Goal: Information Seeking & Learning: Learn about a topic

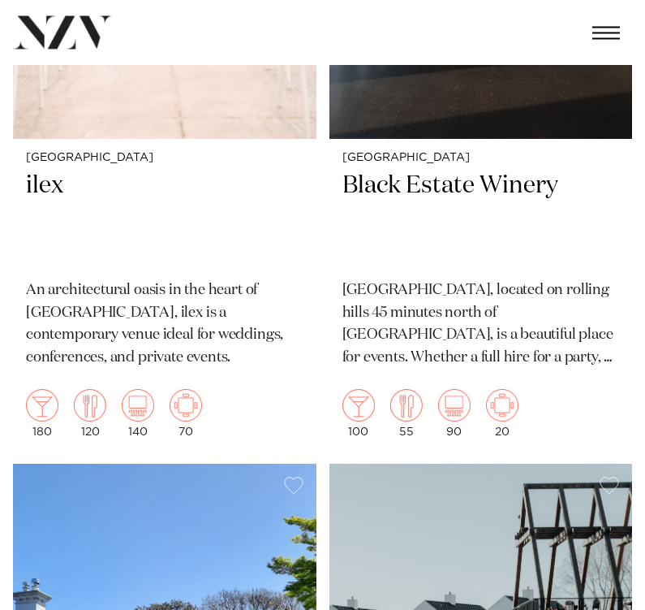
scroll to position [4505, 0]
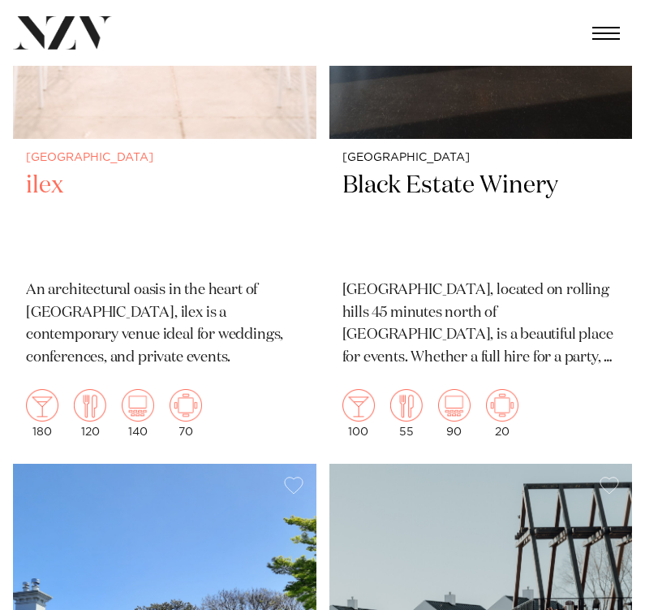
click at [50, 171] on h2 "ilex" at bounding box center [165, 219] width 278 height 96
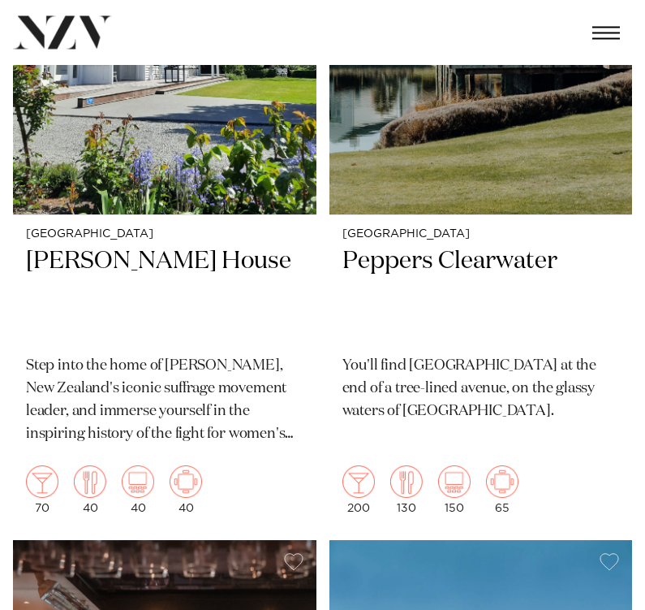
scroll to position [5162, 0]
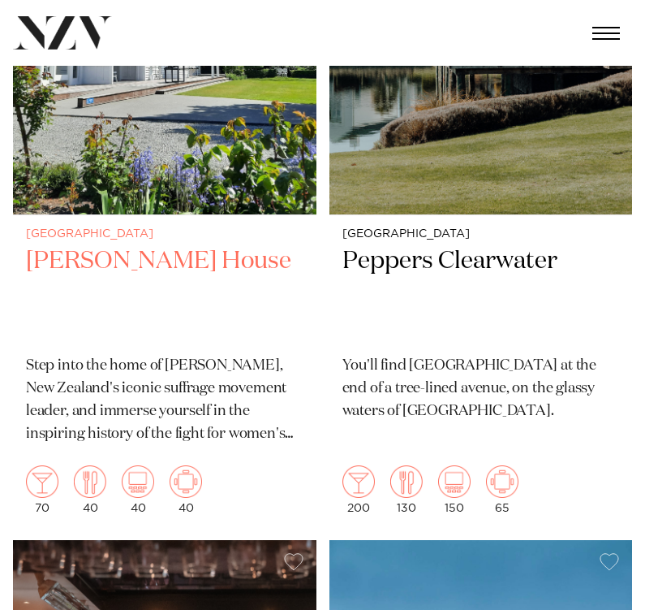
click at [196, 246] on h2 "Kate Sheppard House" at bounding box center [165, 294] width 278 height 96
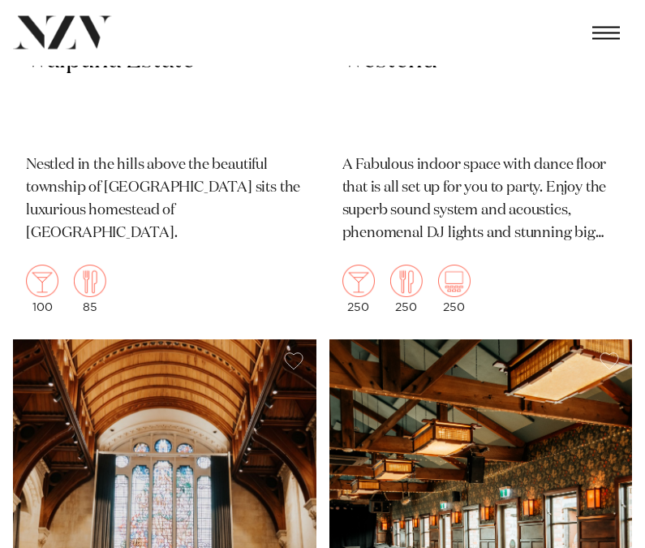
scroll to position [8283, 0]
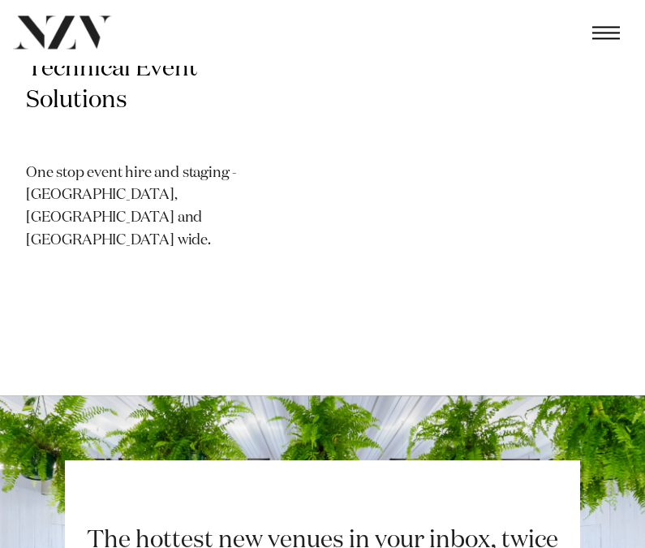
scroll to position [2955, 0]
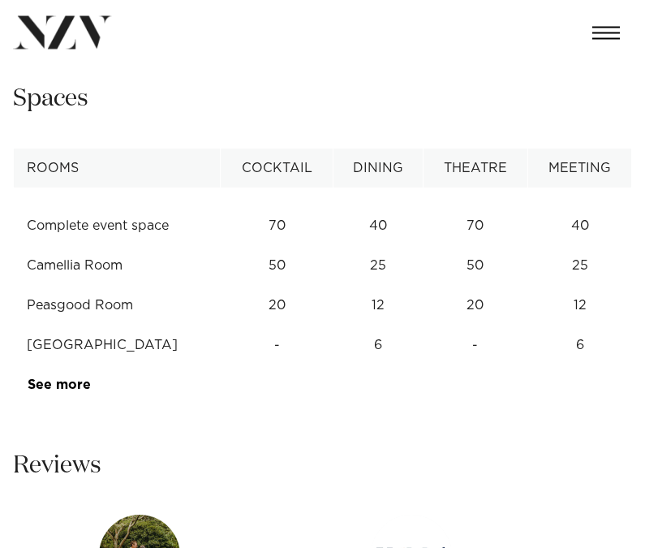
scroll to position [1521, 0]
click at [65, 384] on link "See more" at bounding box center [91, 384] width 127 height 13
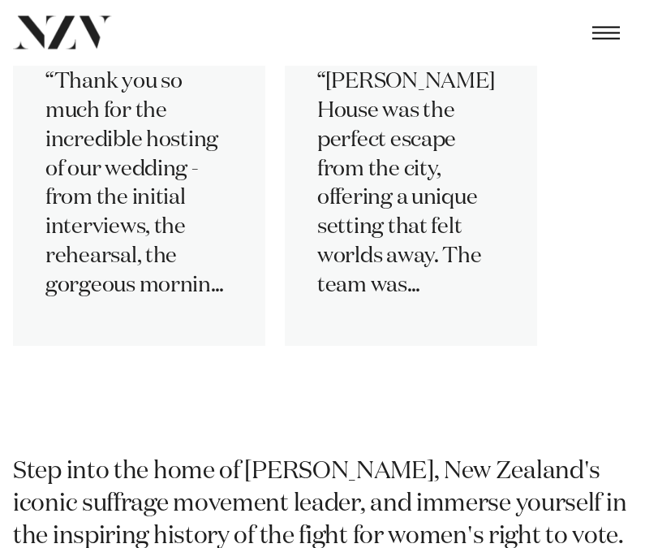
scroll to position [2158, 0]
